Goal: Obtain resource: Download file/media

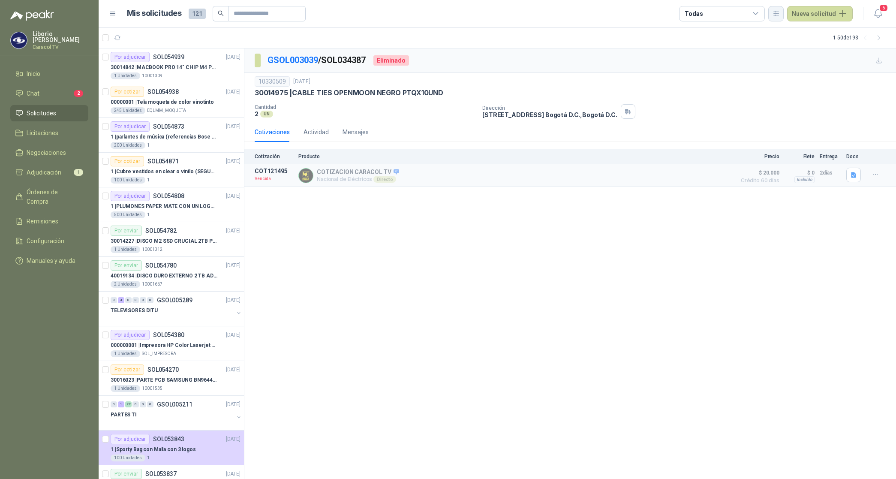
click at [778, 12] on icon "button" at bounding box center [776, 13] width 5 height 4
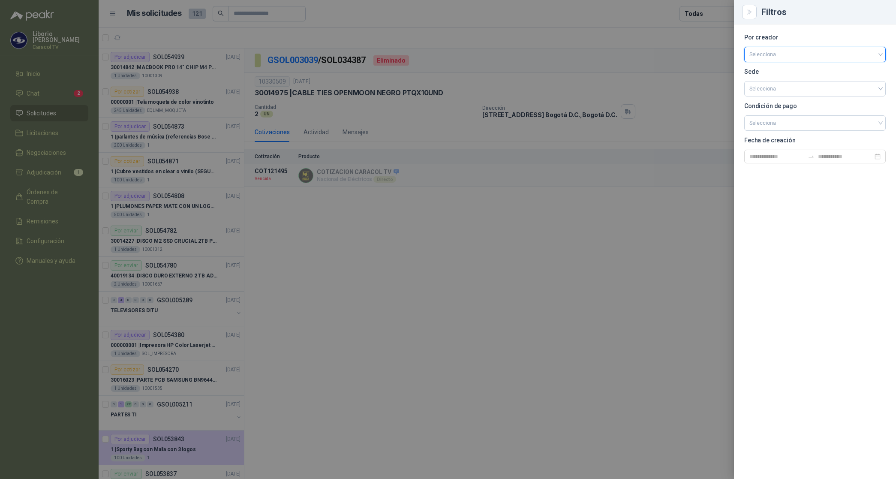
click at [776, 52] on input "search" at bounding box center [815, 53] width 131 height 13
click at [784, 97] on div "[PERSON_NAME]" at bounding box center [815, 99] width 128 height 9
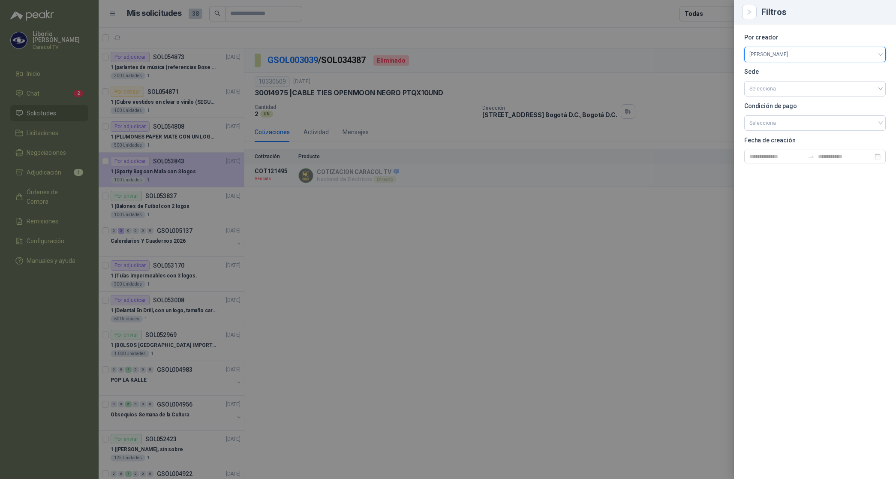
click at [699, 11] on div at bounding box center [448, 239] width 896 height 479
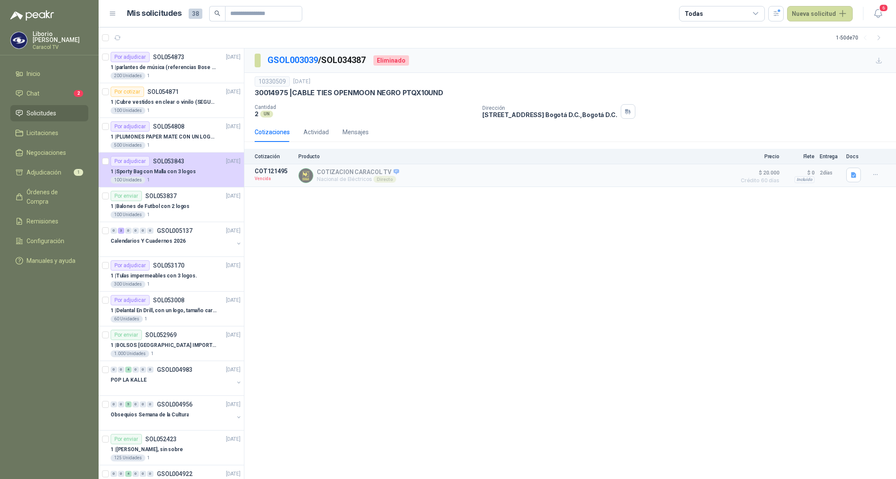
click at [699, 12] on div "Todas" at bounding box center [694, 13] width 18 height 9
drag, startPoint x: 706, startPoint y: 45, endPoint x: 711, endPoint y: 50, distance: 7.0
click at [706, 45] on button "1 Por cotizar" at bounding box center [725, 49] width 78 height 14
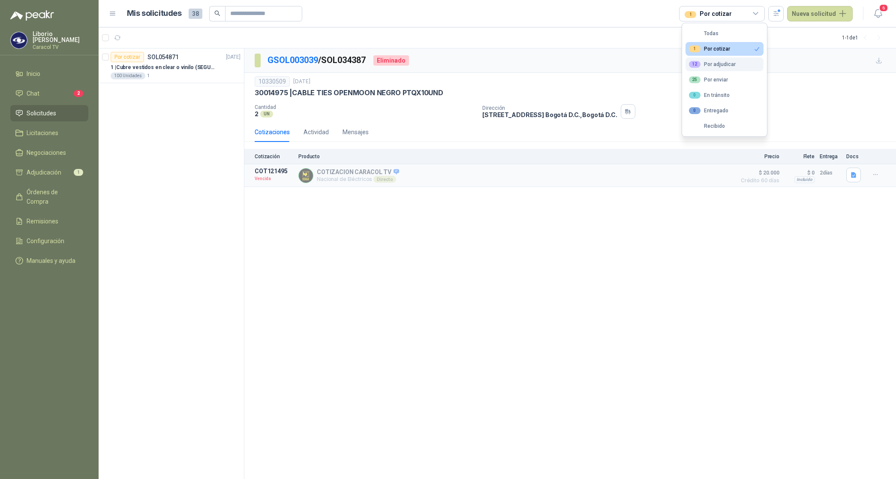
click at [717, 63] on div "12 Por adjudicar" at bounding box center [712, 64] width 47 height 7
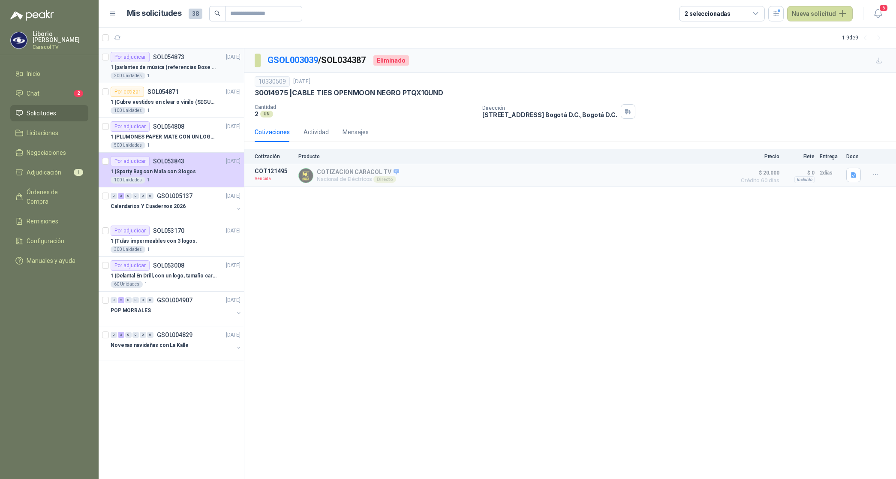
click at [190, 64] on p "1 | parlantes de música (referencias Bose o Alexa) CON MARCACION 1 LOGO (Mas da…" at bounding box center [164, 67] width 107 height 8
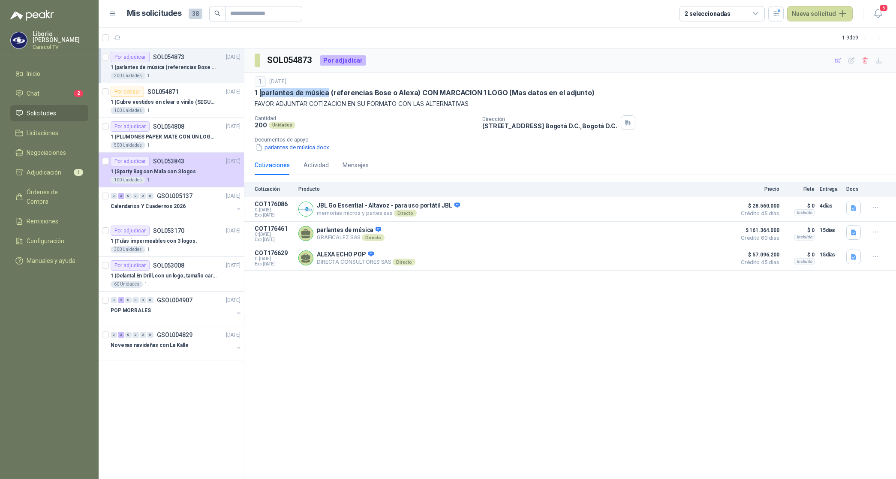
drag, startPoint x: 263, startPoint y: 93, endPoint x: 328, endPoint y: 95, distance: 65.6
click at [328, 95] on p "1 | parlantes de música (referencias Bose o Alexa) CON MARCACION 1 LOGO (Mas da…" at bounding box center [425, 92] width 340 height 9
copy p "parlantes de música"
click at [854, 230] on icon "button" at bounding box center [853, 232] width 7 height 7
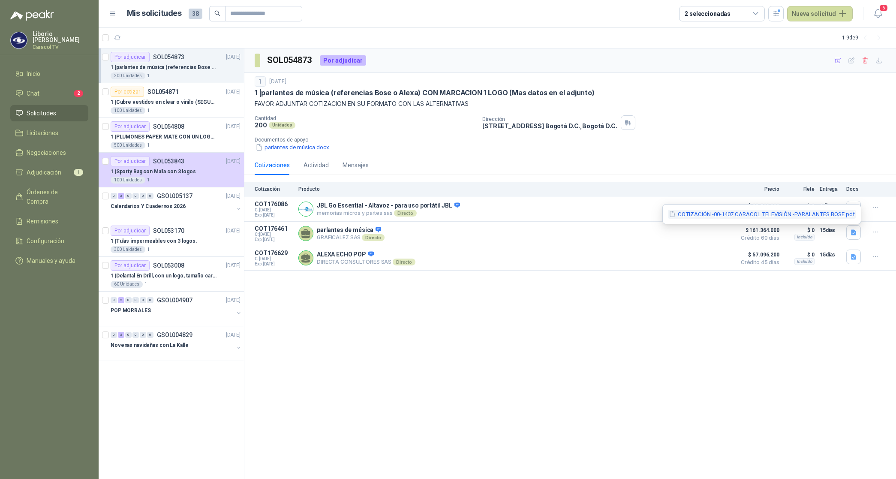
click at [825, 215] on button "COTIZACIÓN -00-1407 CARACOL TELEVISIÓN -PARALANTES BOSE.pdf" at bounding box center [762, 214] width 188 height 9
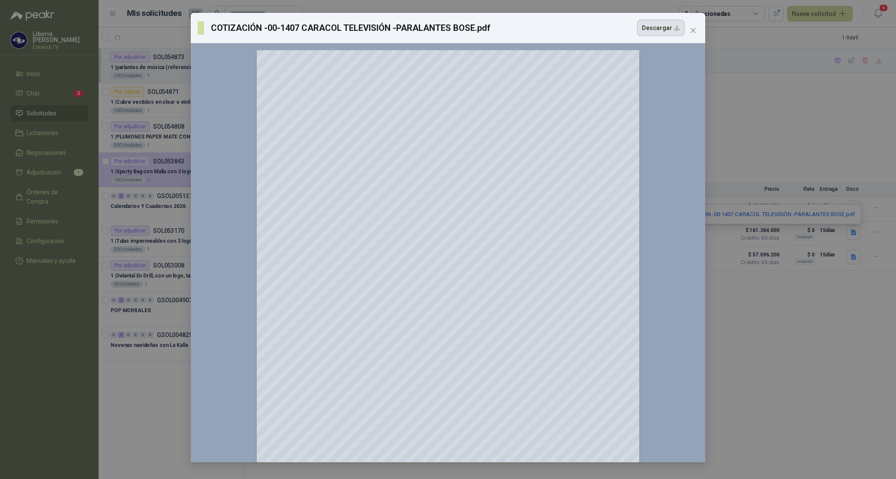
click at [672, 33] on button "Descargar" at bounding box center [661, 28] width 48 height 16
drag, startPoint x: 811, startPoint y: 313, endPoint x: 822, endPoint y: 305, distance: 12.9
click at [811, 313] on div "COTIZACIÓN -00-1407 CARACOL TELEVISIÓN -PARALANTES BOSE.pdf Descargar 150 %" at bounding box center [448, 239] width 896 height 479
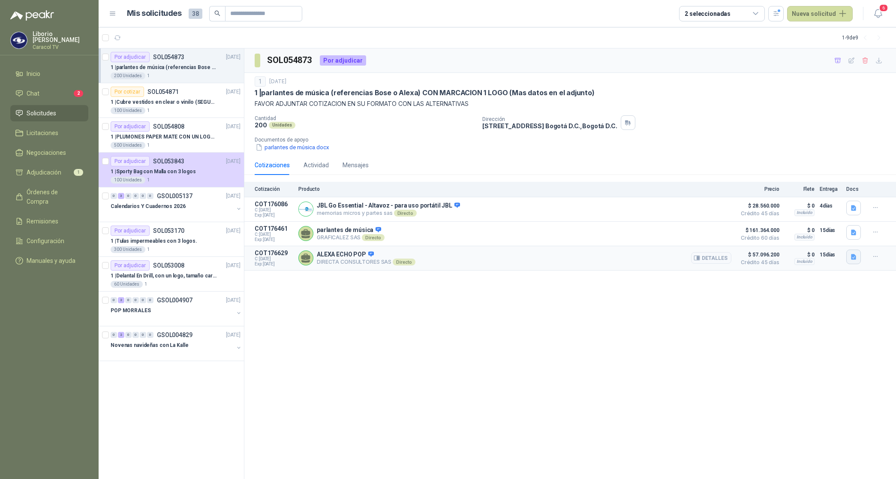
click at [856, 257] on icon "button" at bounding box center [853, 256] width 7 height 7
click at [834, 242] on button "CARACOL TV PARLANTE ALEXA 6047.pdf" at bounding box center [798, 239] width 116 height 9
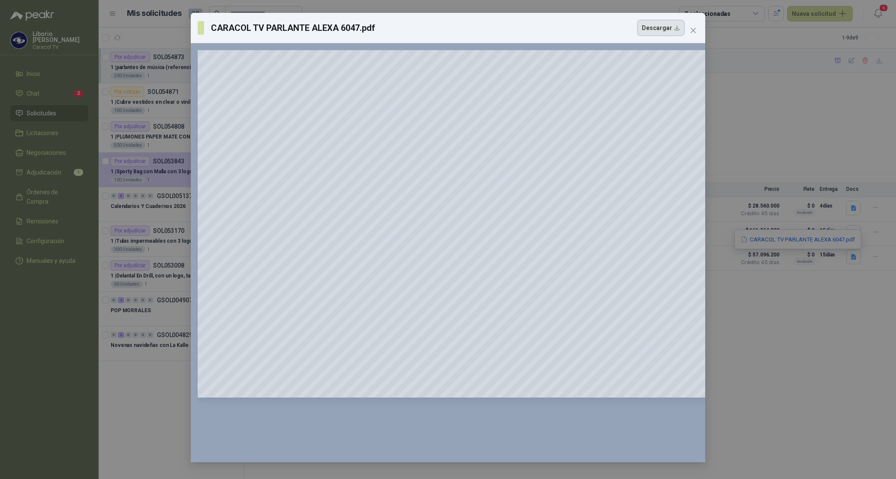
click at [667, 28] on button "Descargar" at bounding box center [661, 28] width 48 height 16
click at [771, 335] on div "CARACOL TV [PERSON_NAME] 6047.pdf Descargar 150 %" at bounding box center [448, 239] width 896 height 479
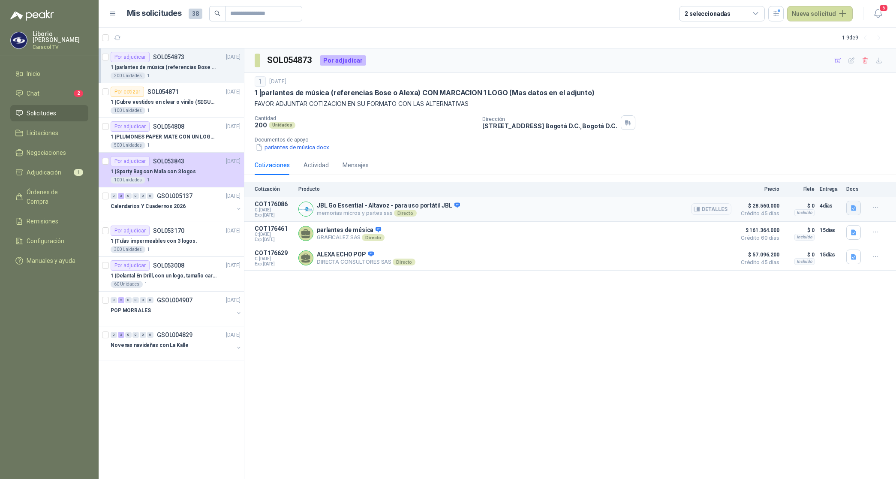
click at [855, 206] on icon "button" at bounding box center [853, 208] width 5 height 6
click at [846, 190] on button "JBL.pdf" at bounding box center [841, 188] width 30 height 9
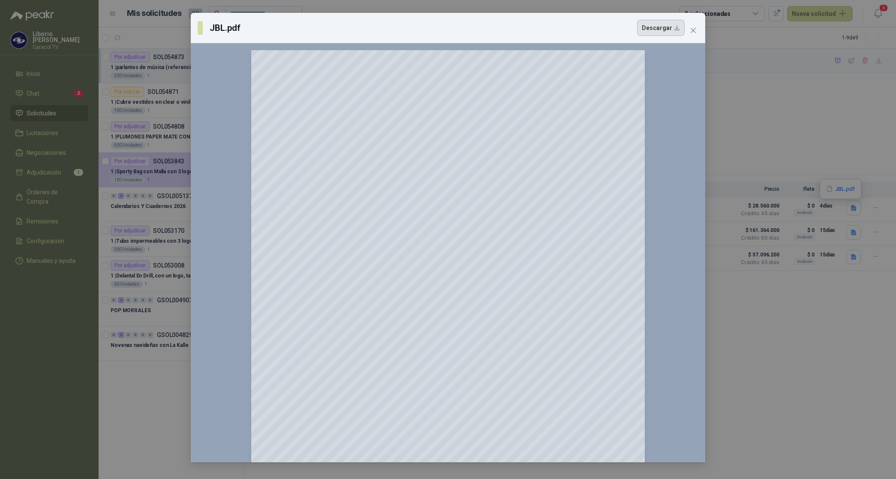
click at [658, 30] on button "Descargar" at bounding box center [661, 28] width 48 height 16
click at [693, 31] on icon "close" at bounding box center [693, 30] width 5 height 5
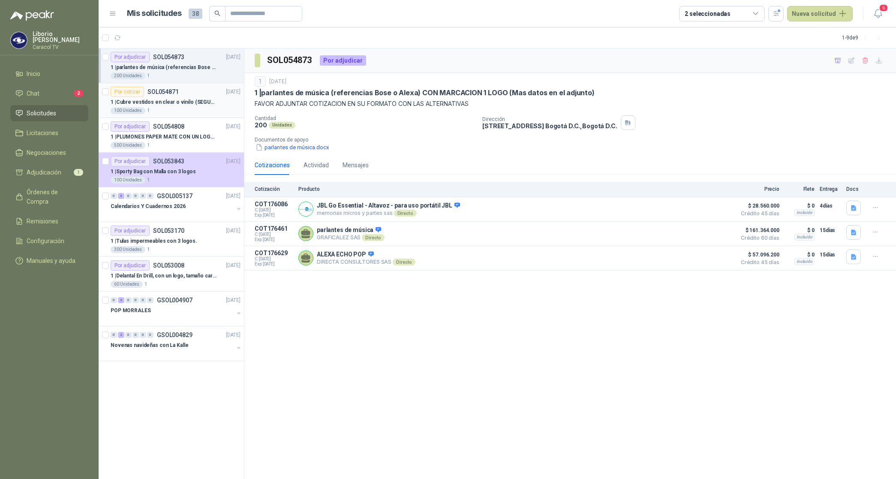
click at [161, 100] on p "1 | Cubre vestidos en clear o vinilo (SEGUN ESPECIFICACIONES DEL ADJUNTO)" at bounding box center [164, 102] width 107 height 8
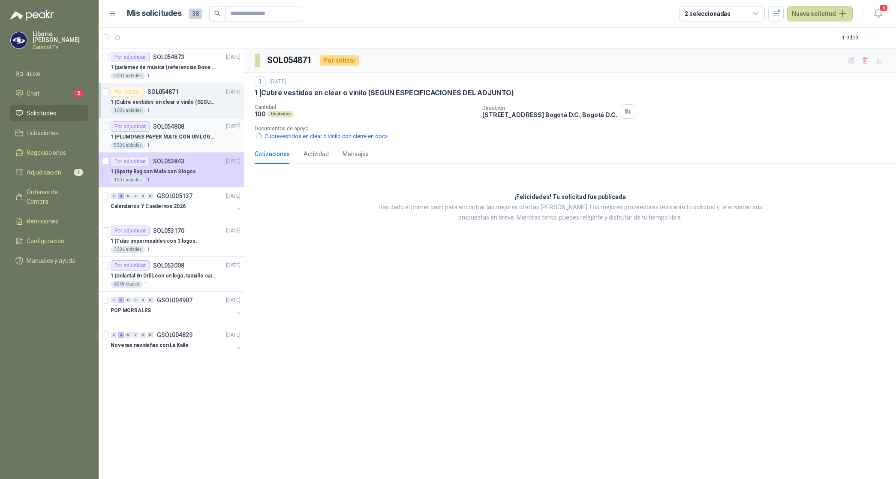
click at [163, 136] on p "1 | PLUMONES PAPER MATE CON UN LOGO (SEGUN REF.ADJUNTA)" at bounding box center [164, 137] width 107 height 8
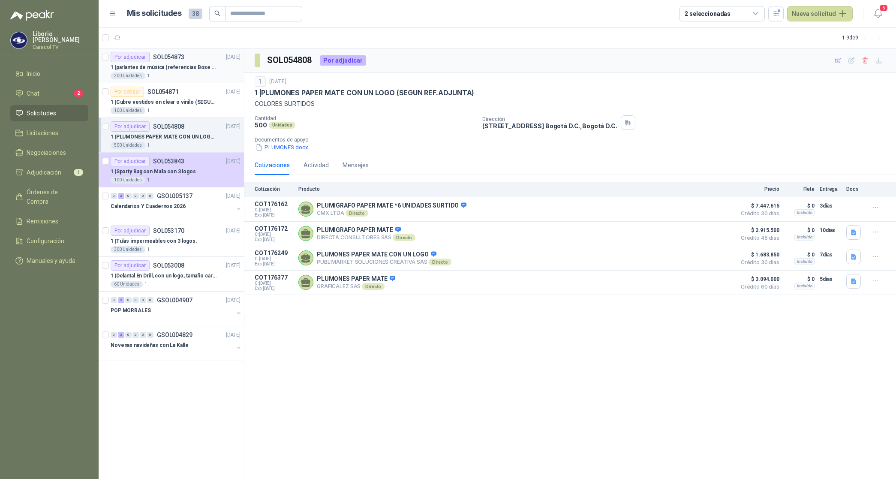
click at [196, 70] on p "1 | parlantes de música (referencias Bose o Alexa) CON MARCACION 1 LOGO (Mas da…" at bounding box center [164, 67] width 107 height 8
